Goal: Check status: Check status

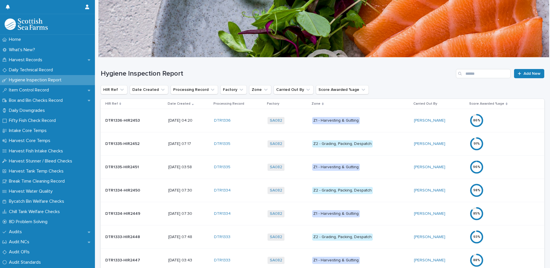
click at [390, 136] on td "Z2 - Grading, Packing, Despatch" at bounding box center [361, 143] width 102 height 23
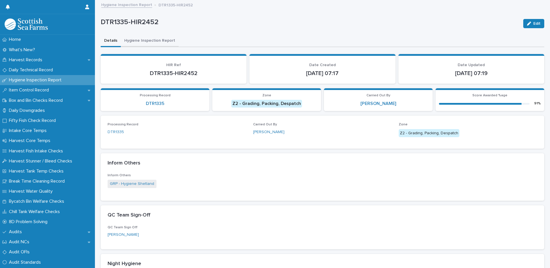
click at [152, 39] on button "Hygiene Inspection Report" at bounding box center [150, 41] width 58 height 12
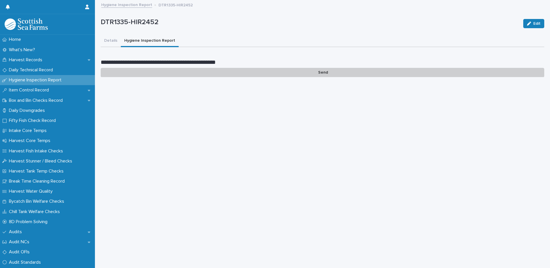
click at [132, 6] on link "Hygiene Inspection Report" at bounding box center [126, 4] width 51 height 7
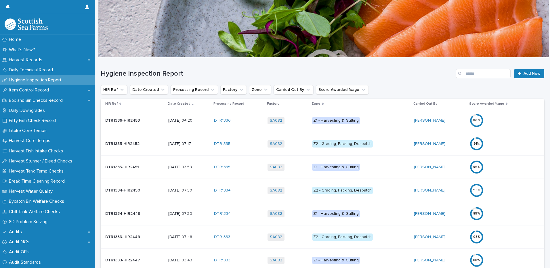
click at [402, 123] on p "Z1 - Harvesting & Gutting" at bounding box center [360, 120] width 97 height 7
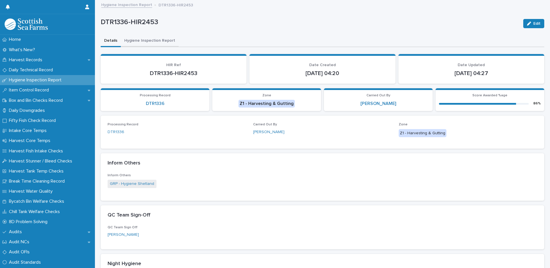
click at [154, 40] on button "Hygiene Inspection Report" at bounding box center [150, 41] width 58 height 12
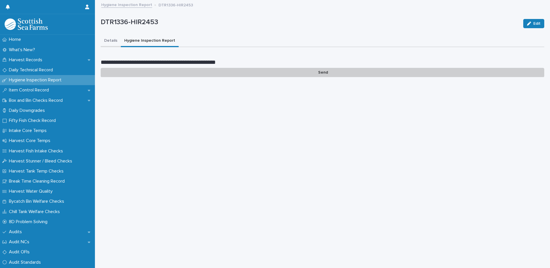
click at [112, 42] on button "Details" at bounding box center [111, 41] width 20 height 12
